Goal: Contribute content: Contribute content

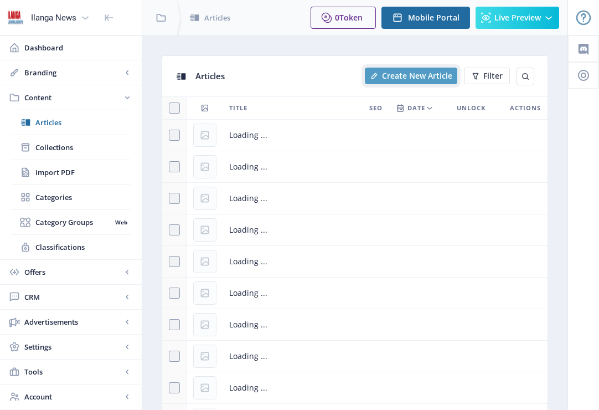
click at [415, 78] on span "Create New Article" at bounding box center [417, 75] width 70 height 9
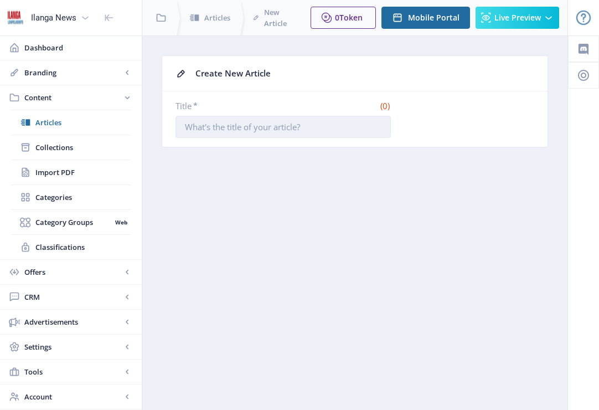
click at [260, 129] on input "Title *" at bounding box center [283, 127] width 215 height 22
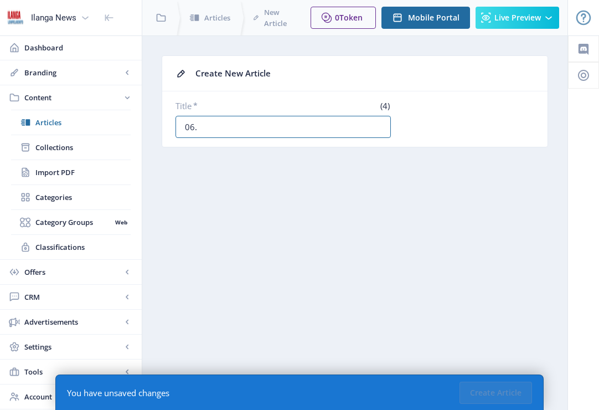
paste input "Uqhekeko ongqongqoshe bekhombana ngenjumbane eKZN"
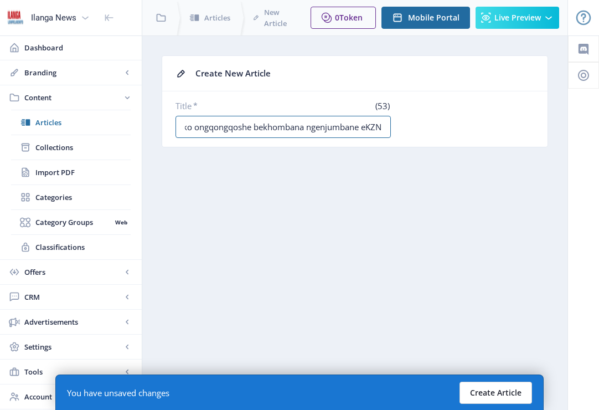
type input "06. Uqhekeko ongqongqoshe bekhombana ngenjumbane eKZN"
click at [507, 385] on button "Create Article" at bounding box center [496, 393] width 73 height 22
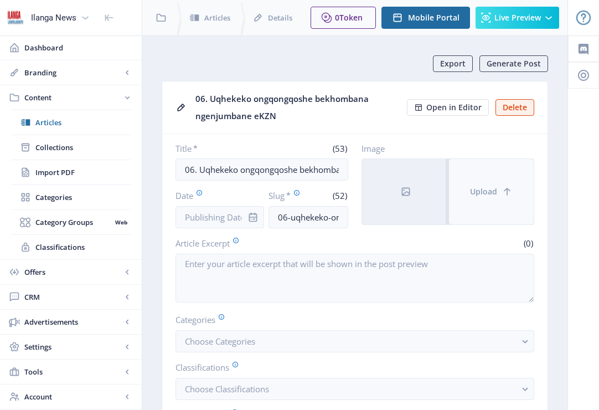
click at [482, 189] on span "Upload" at bounding box center [483, 191] width 27 height 9
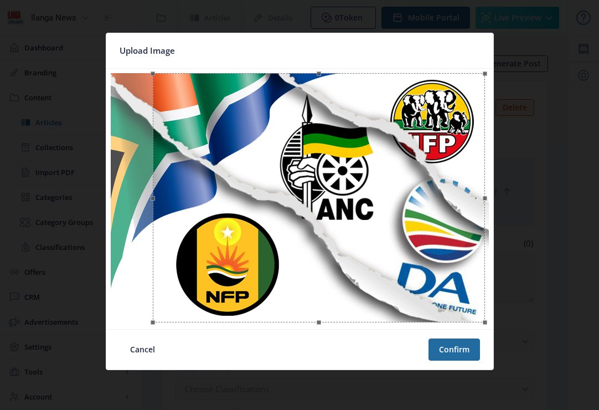
drag, startPoint x: 358, startPoint y: 276, endPoint x: 377, endPoint y: 277, distance: 19.4
click at [377, 277] on div at bounding box center [319, 197] width 332 height 249
click at [443, 350] on button "Confirm" at bounding box center [455, 349] width 52 height 22
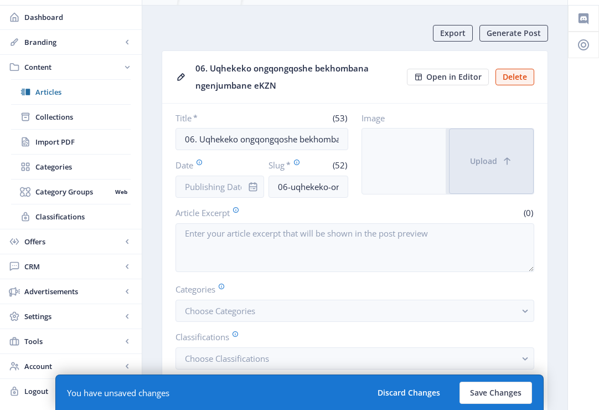
scroll to position [133, 0]
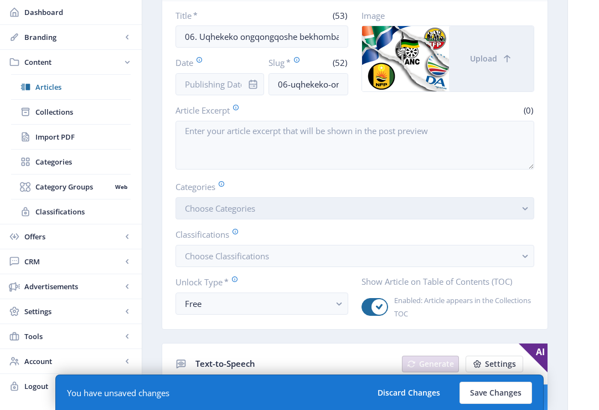
click at [248, 209] on span "Choose Categories" at bounding box center [220, 208] width 70 height 11
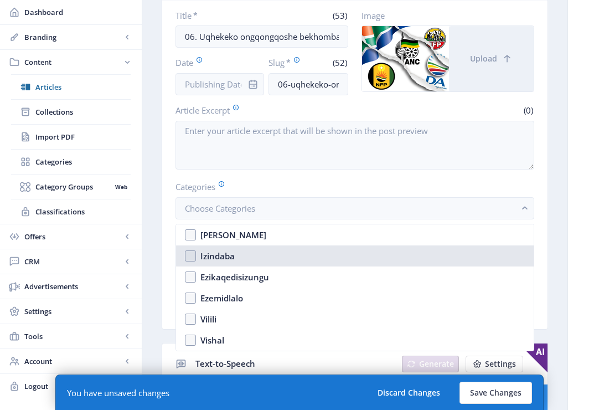
click at [193, 255] on nb-option "Izindaba" at bounding box center [355, 255] width 358 height 21
checkbox input "true"
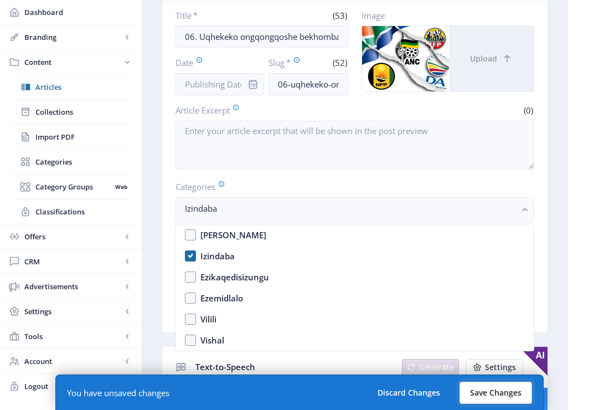
click at [500, 398] on button "Save Changes" at bounding box center [496, 393] width 73 height 22
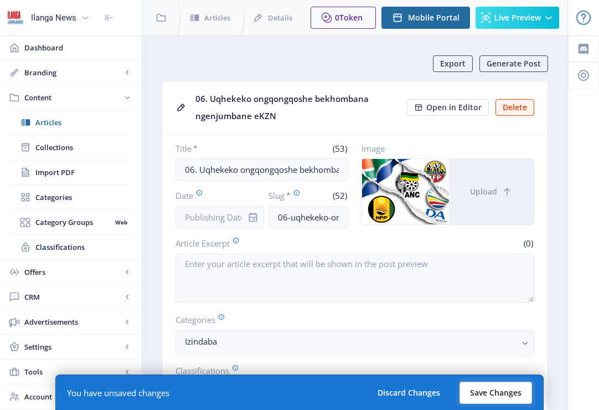
scroll to position [133, 0]
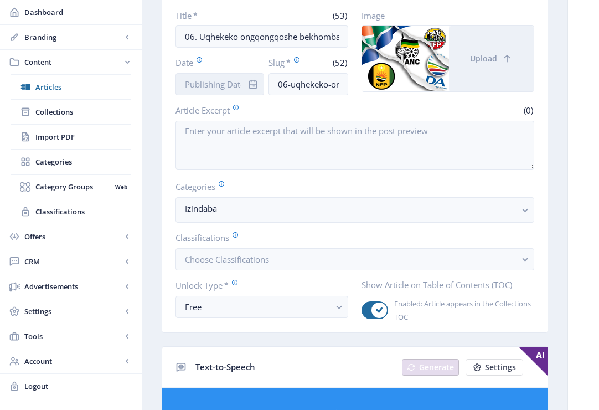
click at [238, 84] on input "Date" at bounding box center [220, 84] width 89 height 22
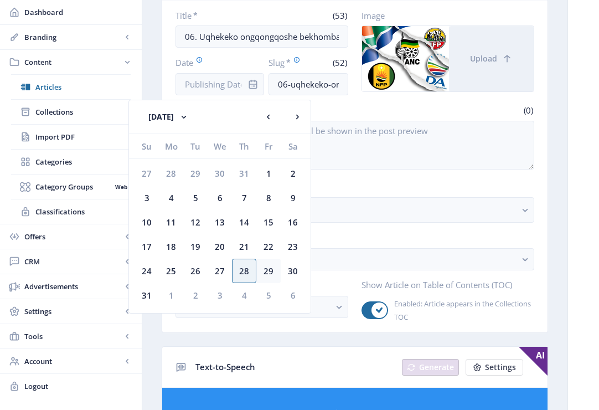
click at [273, 268] on div "29" at bounding box center [268, 271] width 24 height 24
type input "[DATE]"
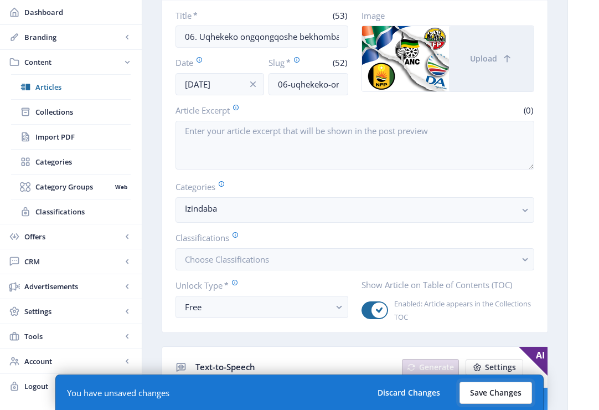
click at [507, 397] on button "Save Changes" at bounding box center [496, 393] width 73 height 22
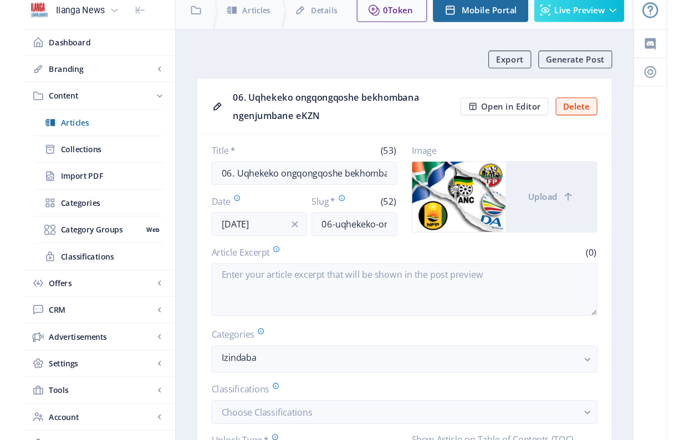
scroll to position [0, 0]
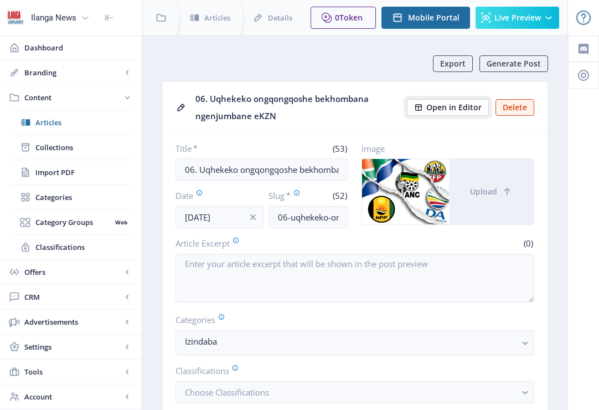
click at [462, 105] on span "Open in Editor" at bounding box center [453, 107] width 55 height 9
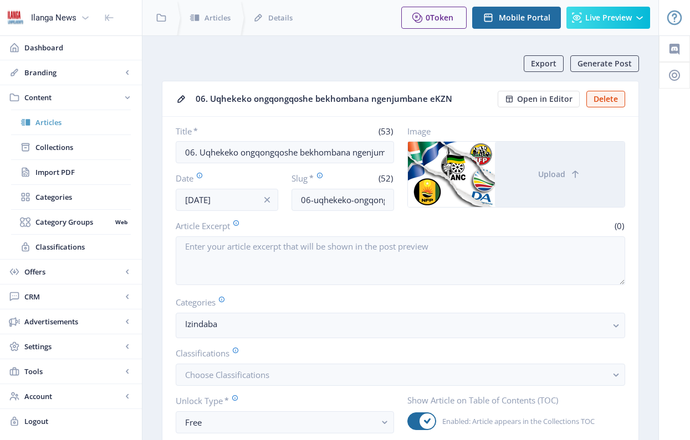
click at [48, 120] on span "Articles" at bounding box center [82, 122] width 95 height 11
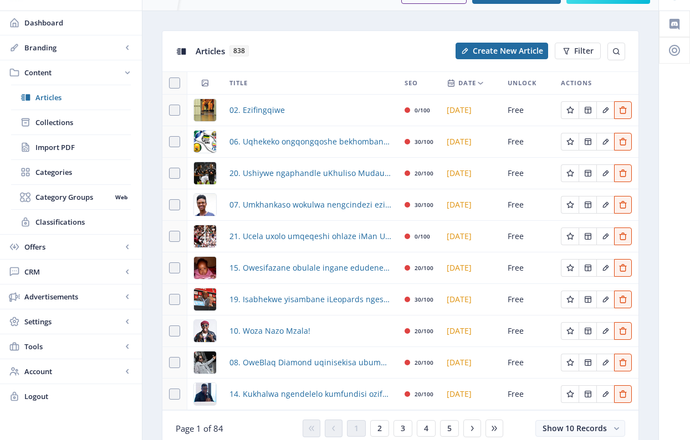
scroll to position [25, 0]
click at [379, 409] on div "You have unsaved changes Discard Changes Save Changes" at bounding box center [344, 422] width 579 height 35
click at [381, 409] on div "You have unsaved changes Discard Changes Save Changes" at bounding box center [344, 422] width 579 height 35
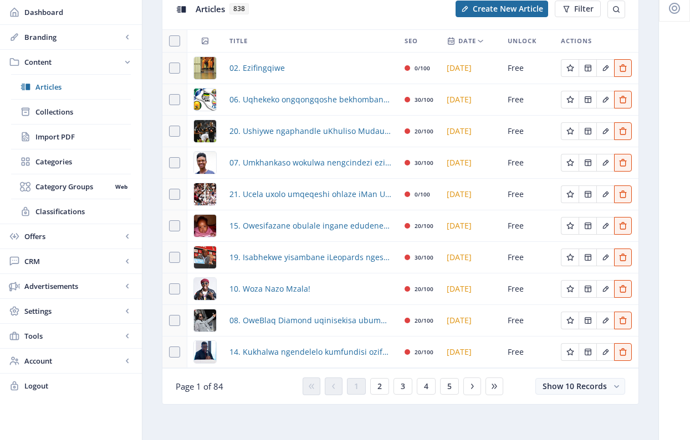
scroll to position [70, 0]
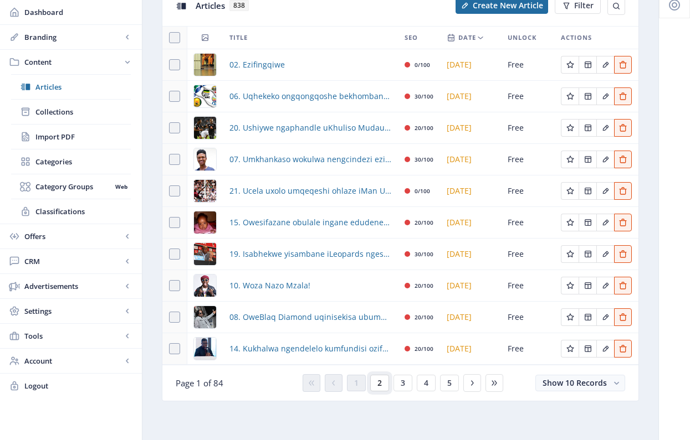
click at [379, 381] on span "2" at bounding box center [379, 383] width 4 height 9
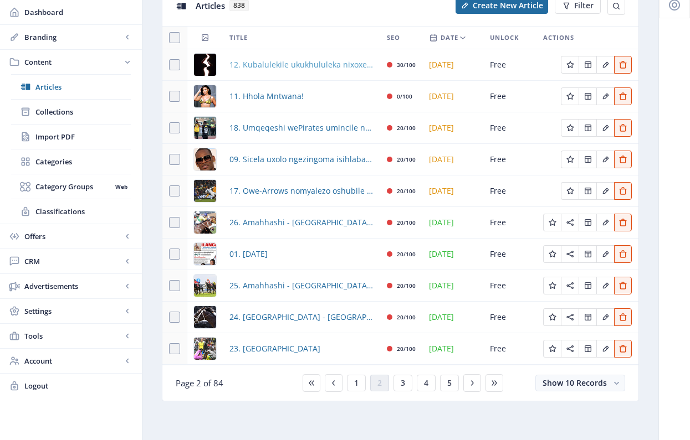
click at [303, 64] on span "12. Kubalulekile ukukhululeka nixoxe ngenkonzo yasekamelweni" at bounding box center [301, 64] width 144 height 13
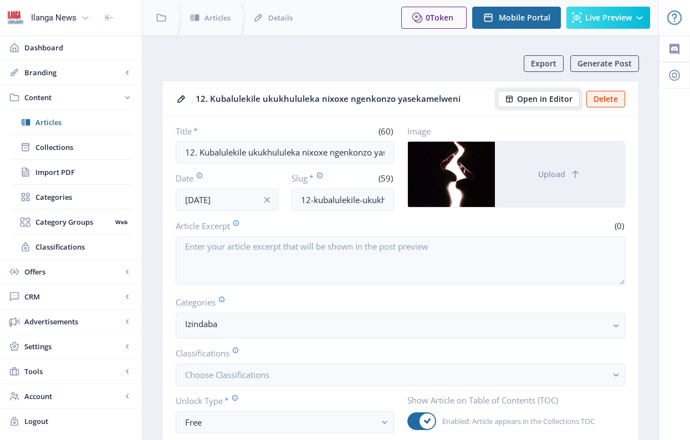
click at [558, 97] on span "Open in Editor" at bounding box center [544, 99] width 55 height 9
click at [49, 117] on span "Articles" at bounding box center [82, 122] width 95 height 11
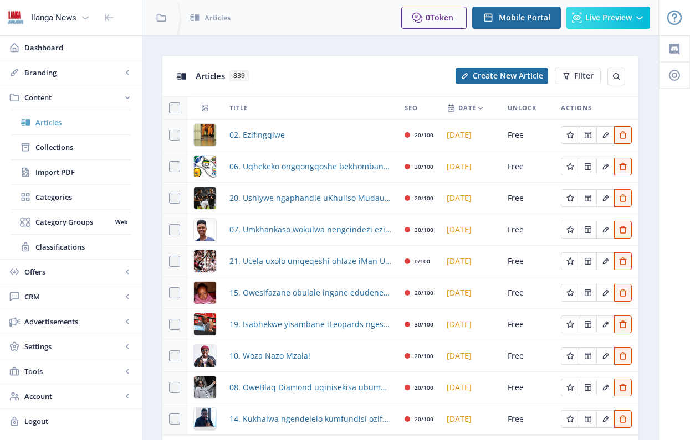
click at [49, 123] on span "Articles" at bounding box center [82, 122] width 95 height 11
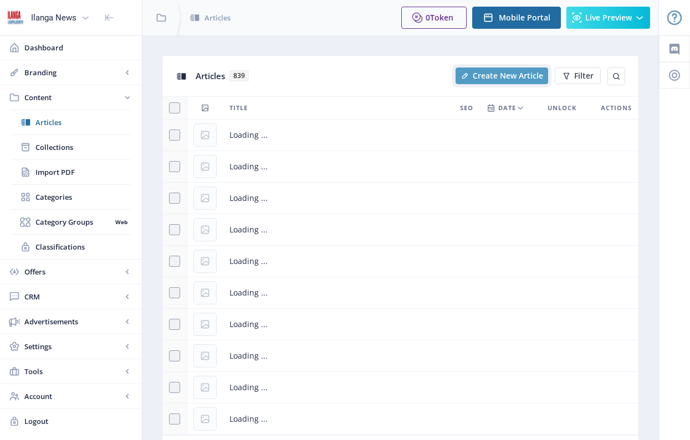
click at [489, 78] on span "Create New Article" at bounding box center [507, 75] width 70 height 9
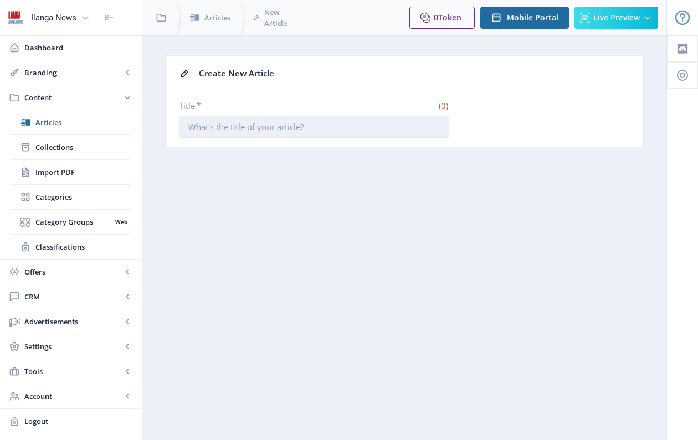
click at [256, 123] on input "Title *" at bounding box center [314, 127] width 270 height 22
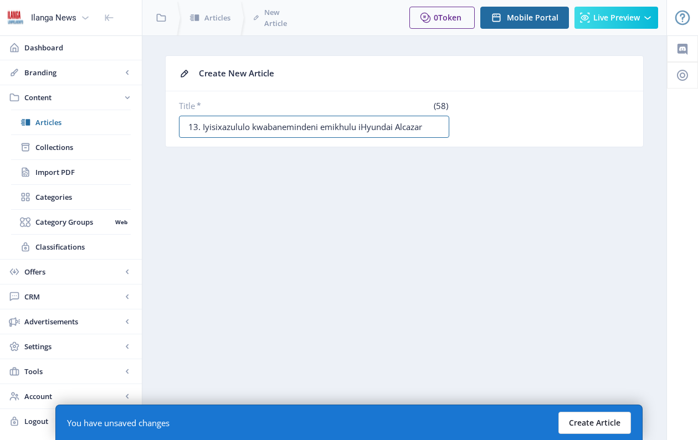
type input "13. Iyisixazululo kwabanemindeni emikhulu iHyundai Alcazar"
click at [598, 409] on button "Create Article" at bounding box center [594, 423] width 73 height 22
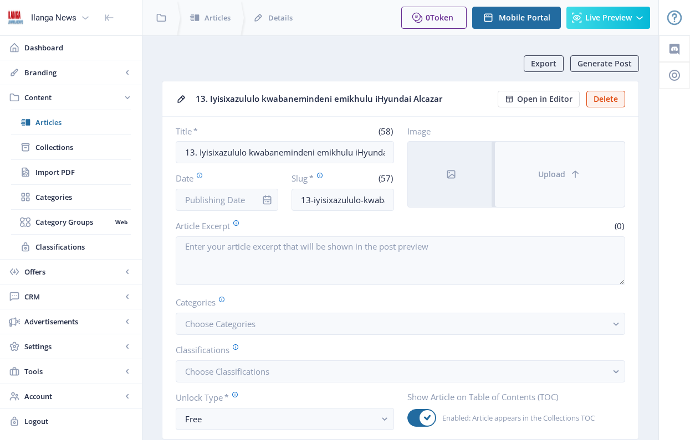
click at [551, 180] on button "Upload" at bounding box center [560, 174] width 130 height 65
click at [553, 177] on span "Upload" at bounding box center [551, 174] width 27 height 9
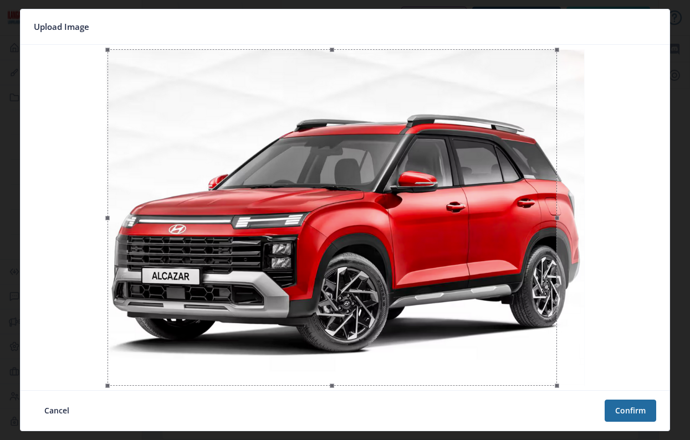
drag, startPoint x: 474, startPoint y: 275, endPoint x: 468, endPoint y: 274, distance: 5.6
click at [468, 274] on div at bounding box center [331, 217] width 449 height 337
click at [599, 409] on button "Confirm" at bounding box center [630, 411] width 52 height 22
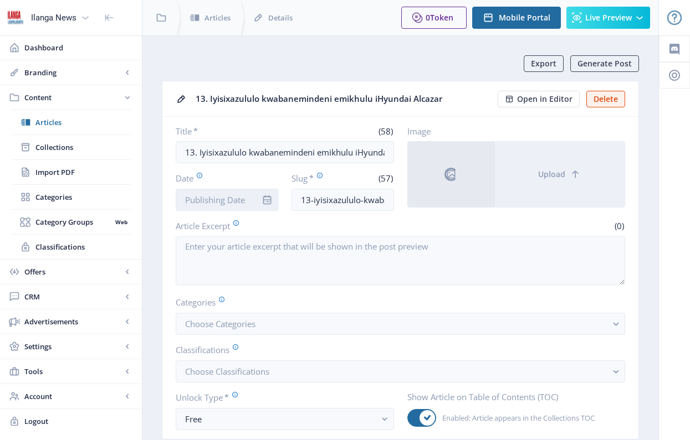
click at [235, 201] on input "Date" at bounding box center [227, 200] width 102 height 22
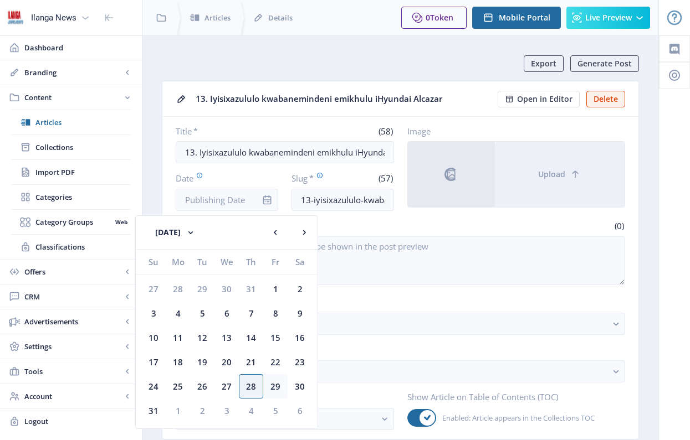
click at [274, 388] on div "29" at bounding box center [275, 386] width 24 height 24
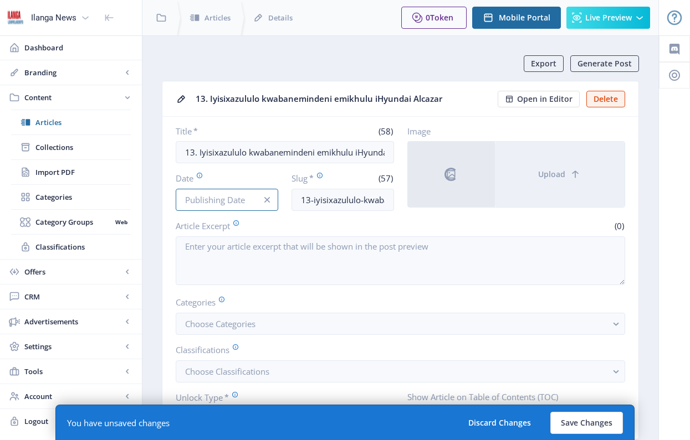
type input "[DATE]"
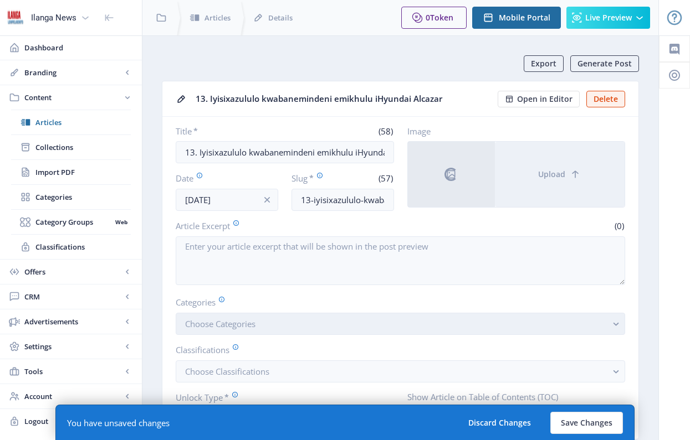
click at [234, 325] on span "Choose Categories" at bounding box center [220, 323] width 70 height 11
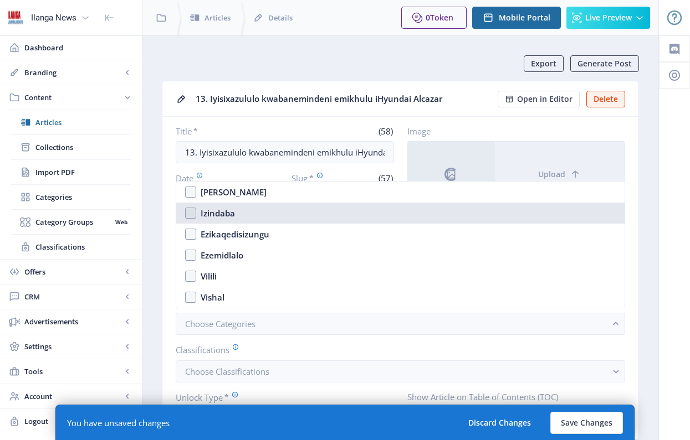
click at [192, 214] on nb-option "Izindaba" at bounding box center [400, 213] width 448 height 21
checkbox input "true"
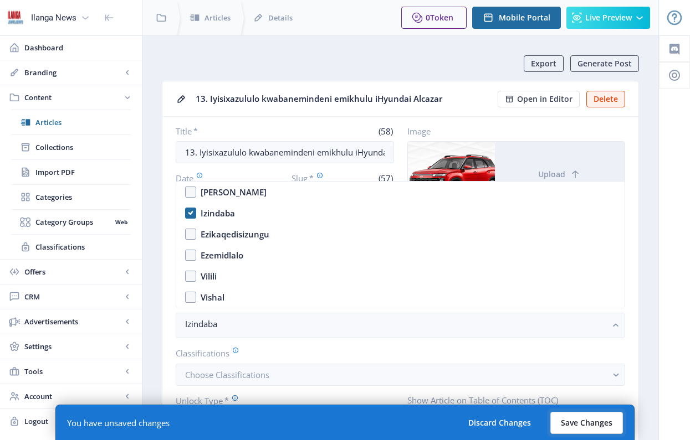
click at [585, 409] on button "Save Changes" at bounding box center [586, 423] width 73 height 22
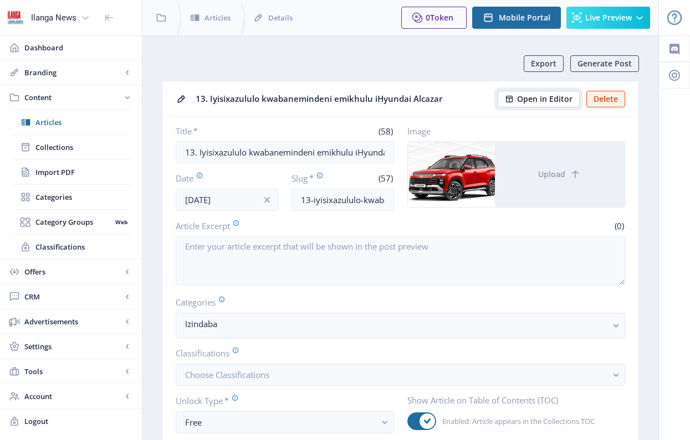
click at [552, 97] on span "Open in Editor" at bounding box center [544, 99] width 55 height 9
